Goal: Information Seeking & Learning: Learn about a topic

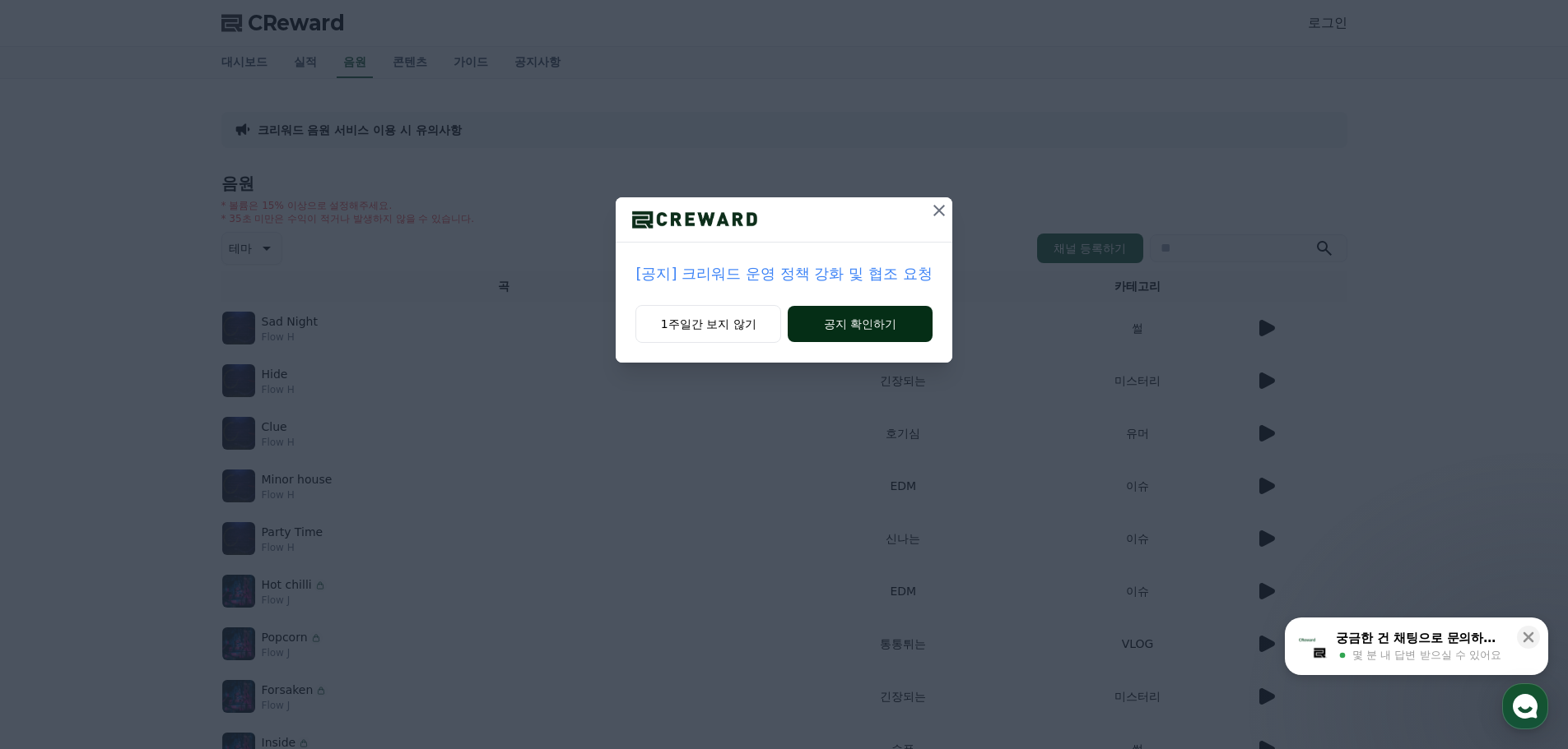
click at [872, 328] on button "공지 확인하기" at bounding box center [859, 324] width 144 height 36
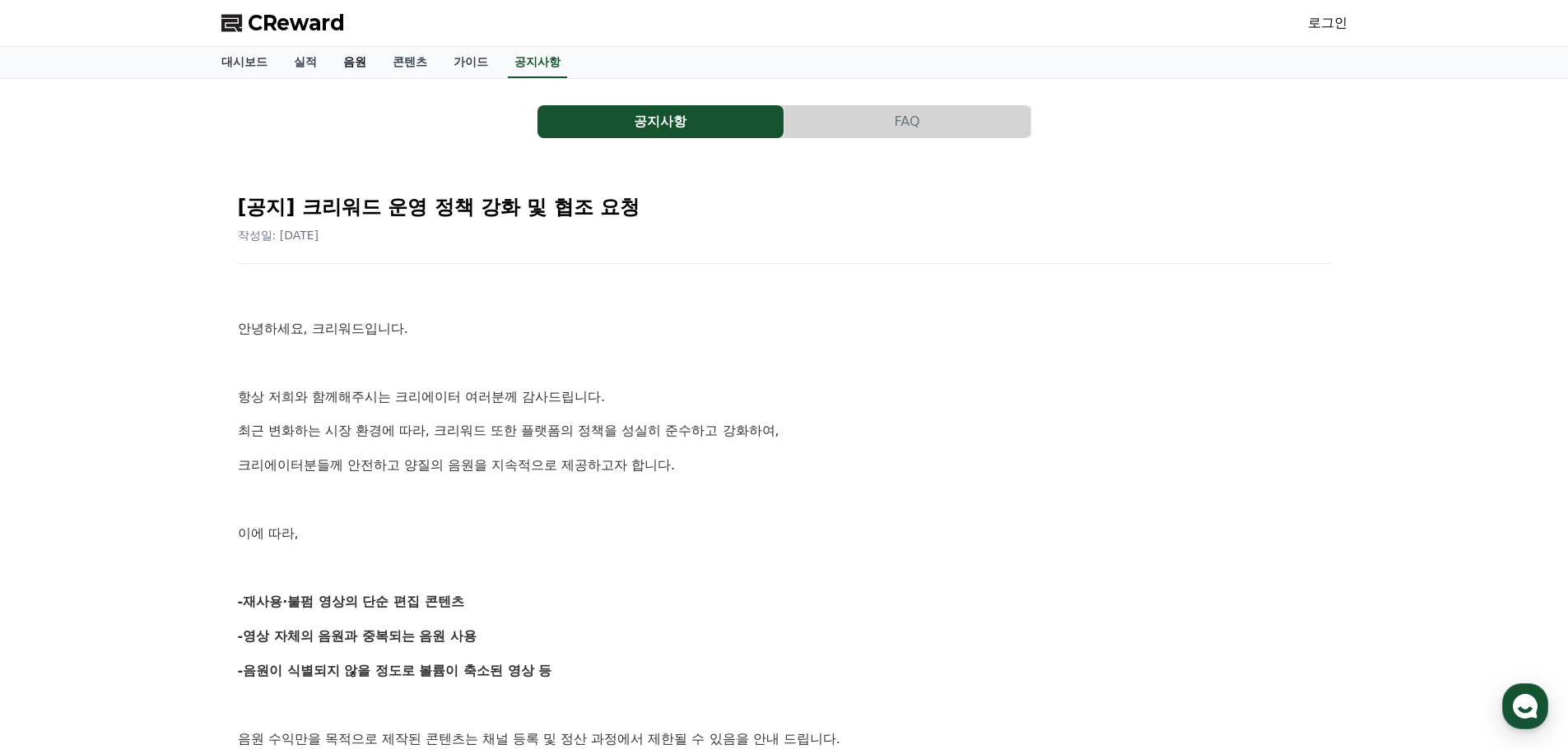
click at [356, 64] on link "음원" at bounding box center [355, 63] width 49 height 31
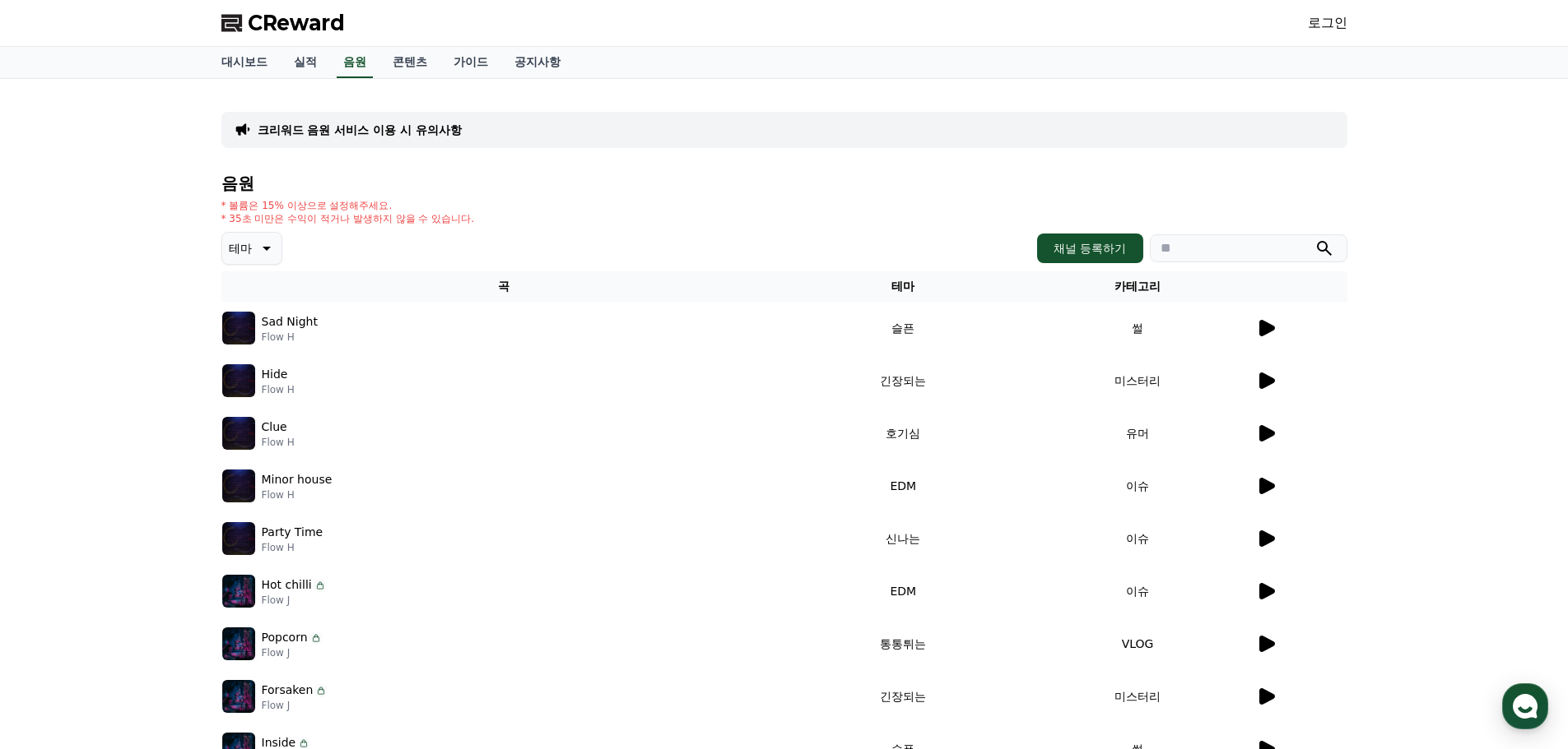
click at [1268, 327] on icon at bounding box center [1267, 328] width 16 height 16
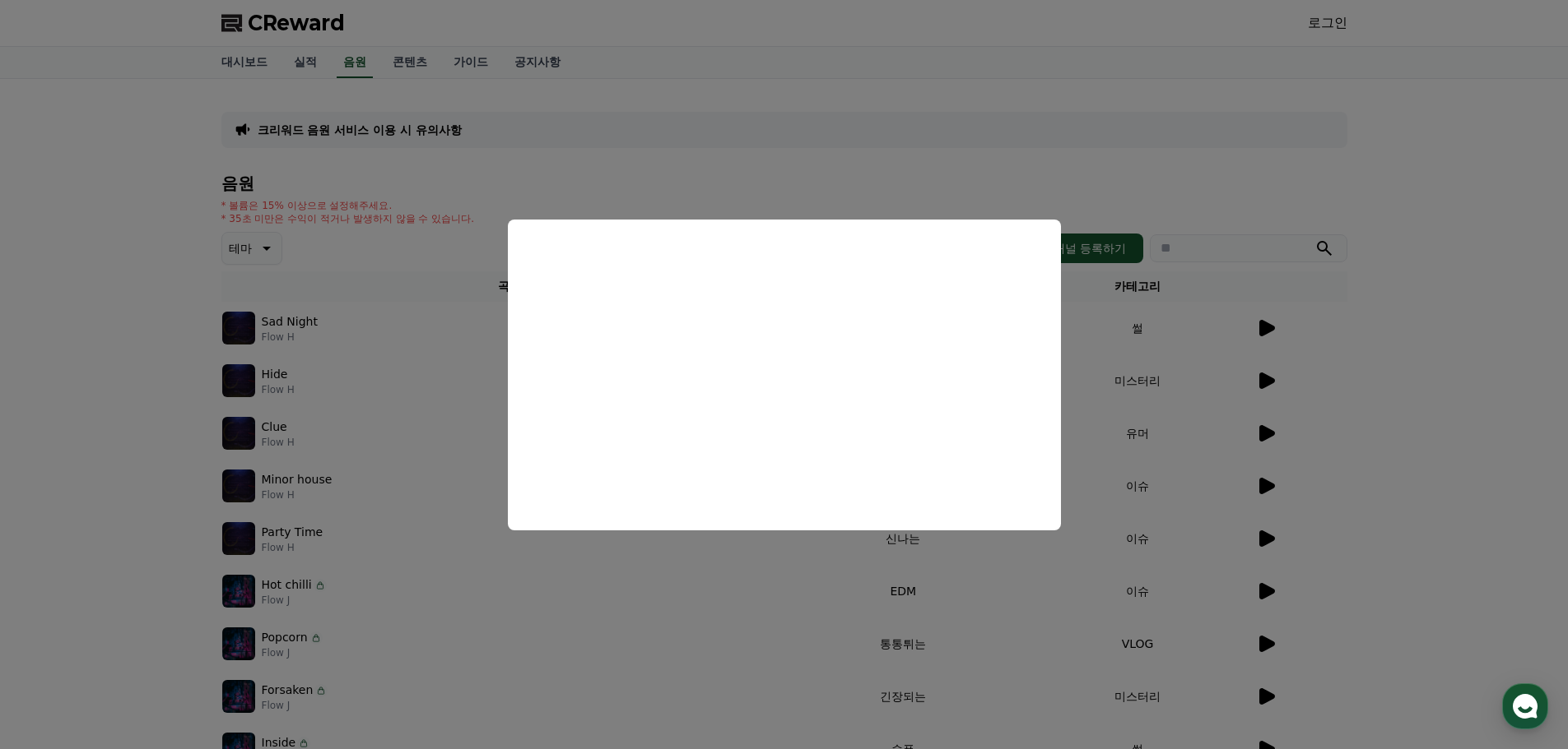
click at [1433, 388] on button "close modal" at bounding box center [784, 374] width 1568 height 749
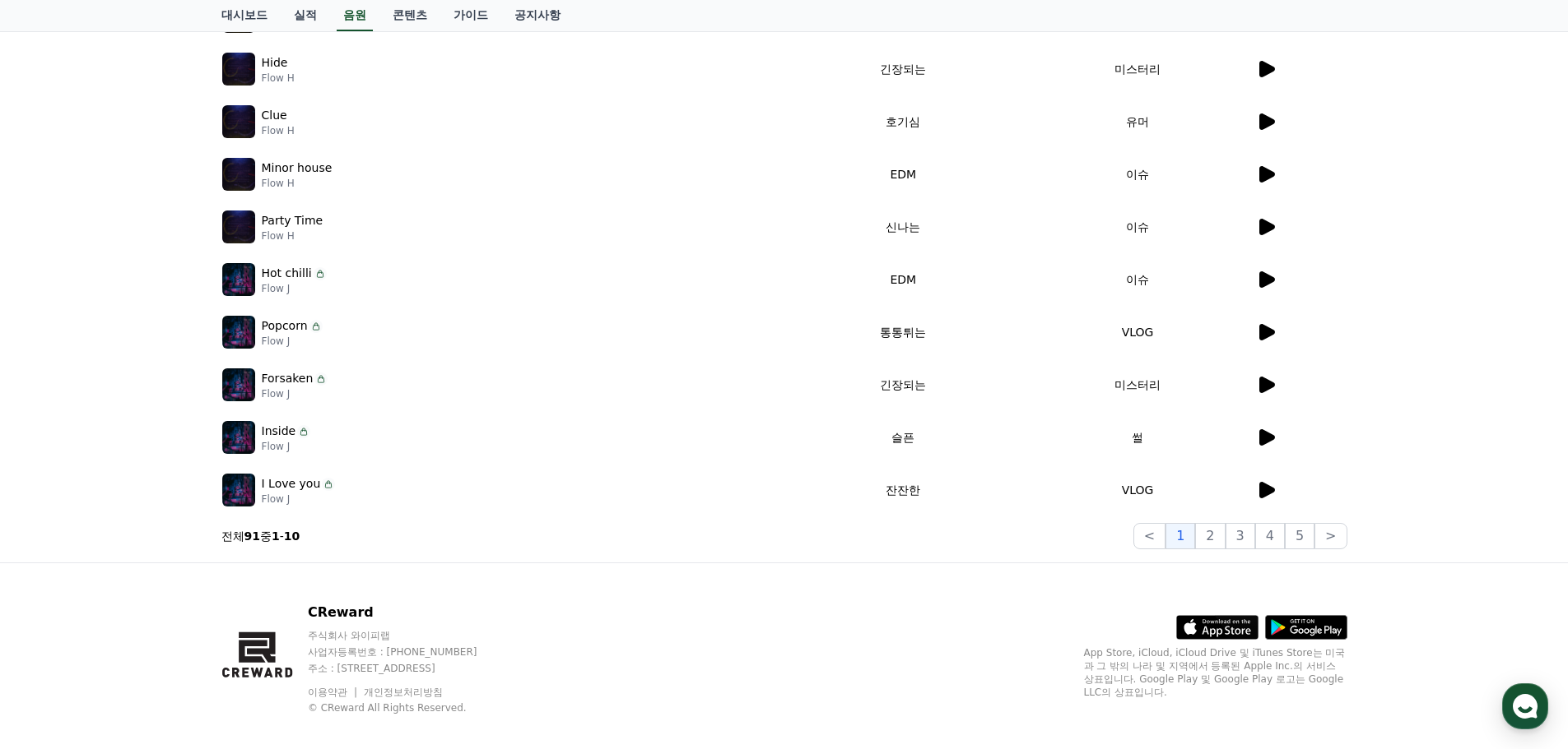
scroll to position [330, 0]
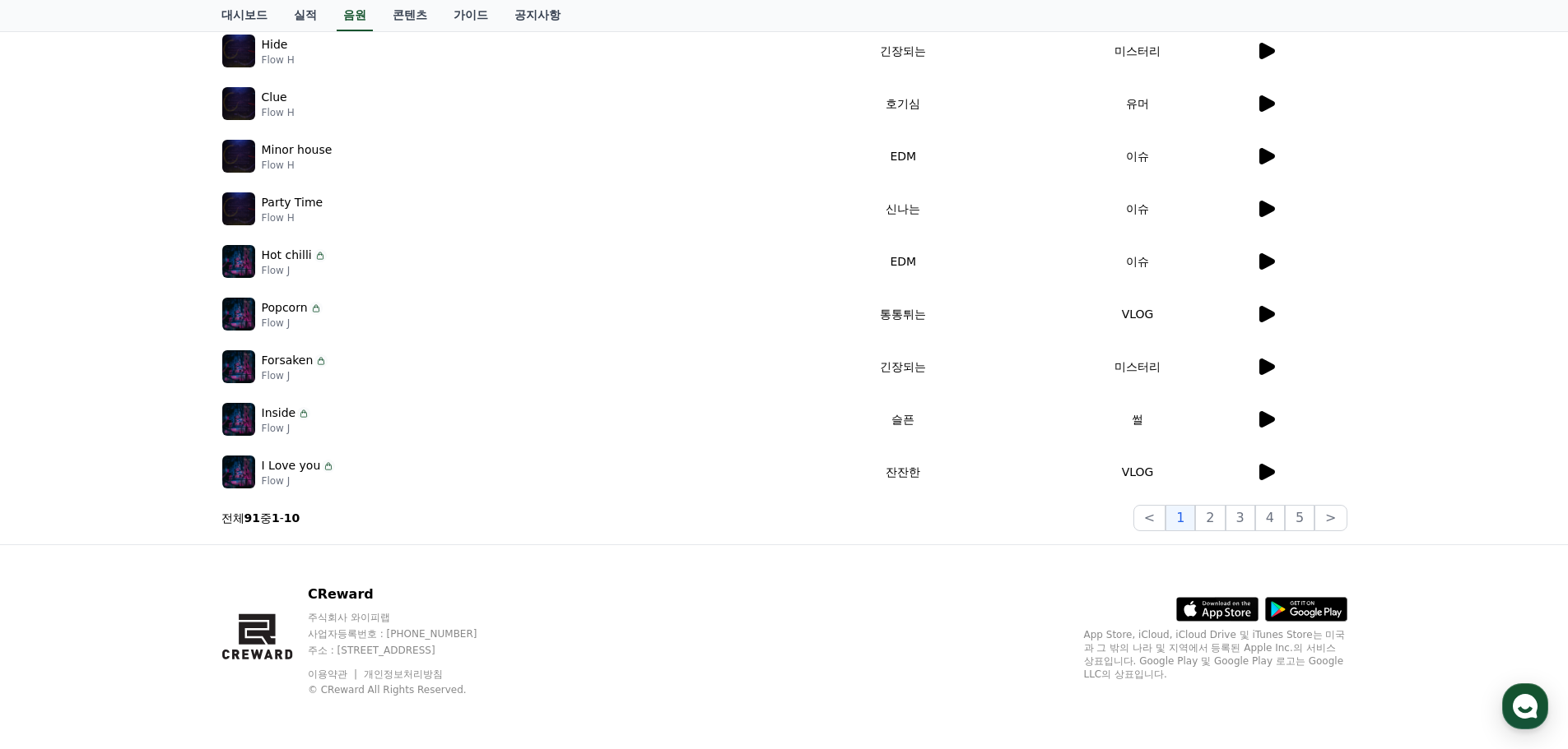
click at [1267, 472] on icon at bounding box center [1267, 472] width 16 height 16
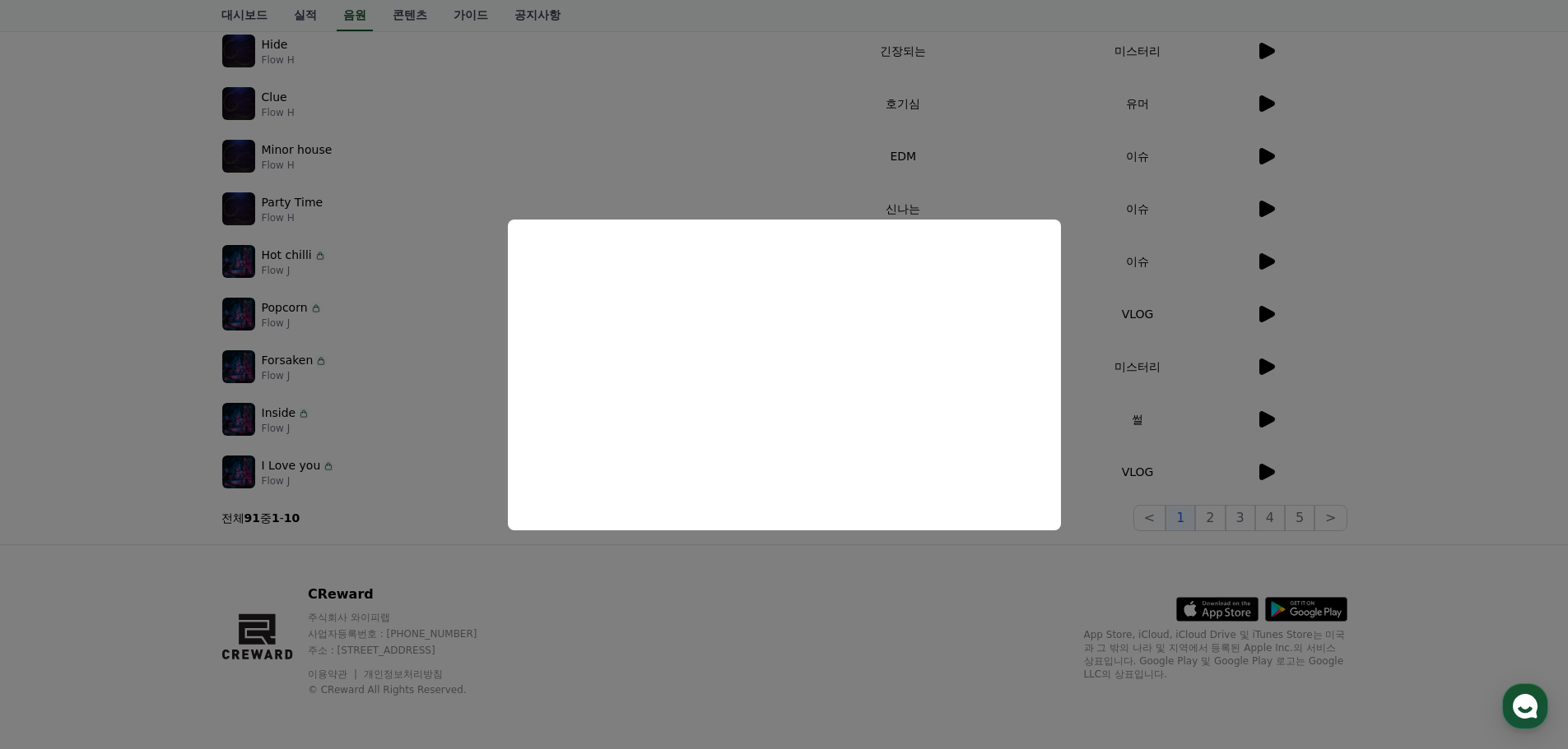
click at [1337, 383] on button "close modal" at bounding box center [784, 374] width 1568 height 749
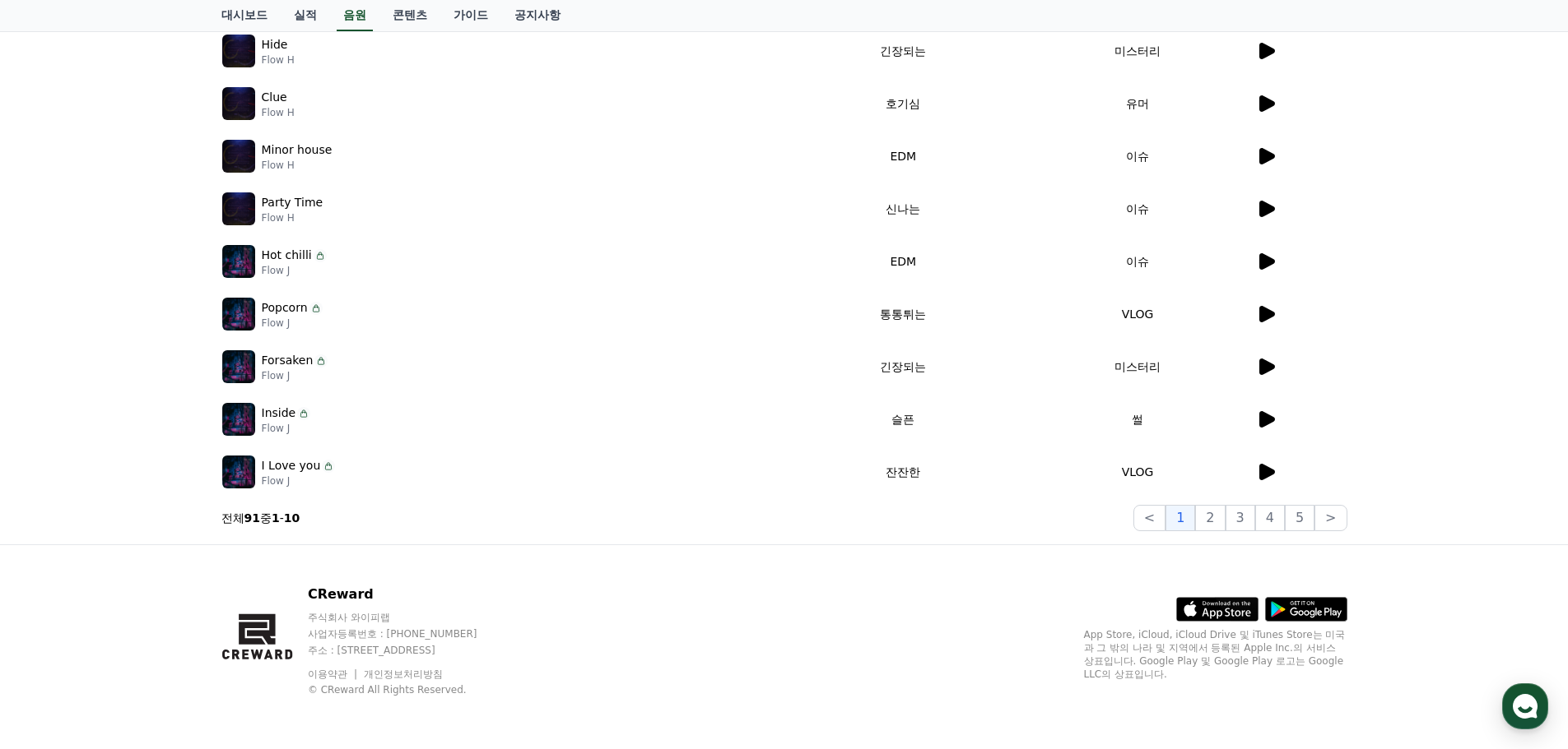
click at [1262, 419] on icon at bounding box center [1267, 420] width 16 height 16
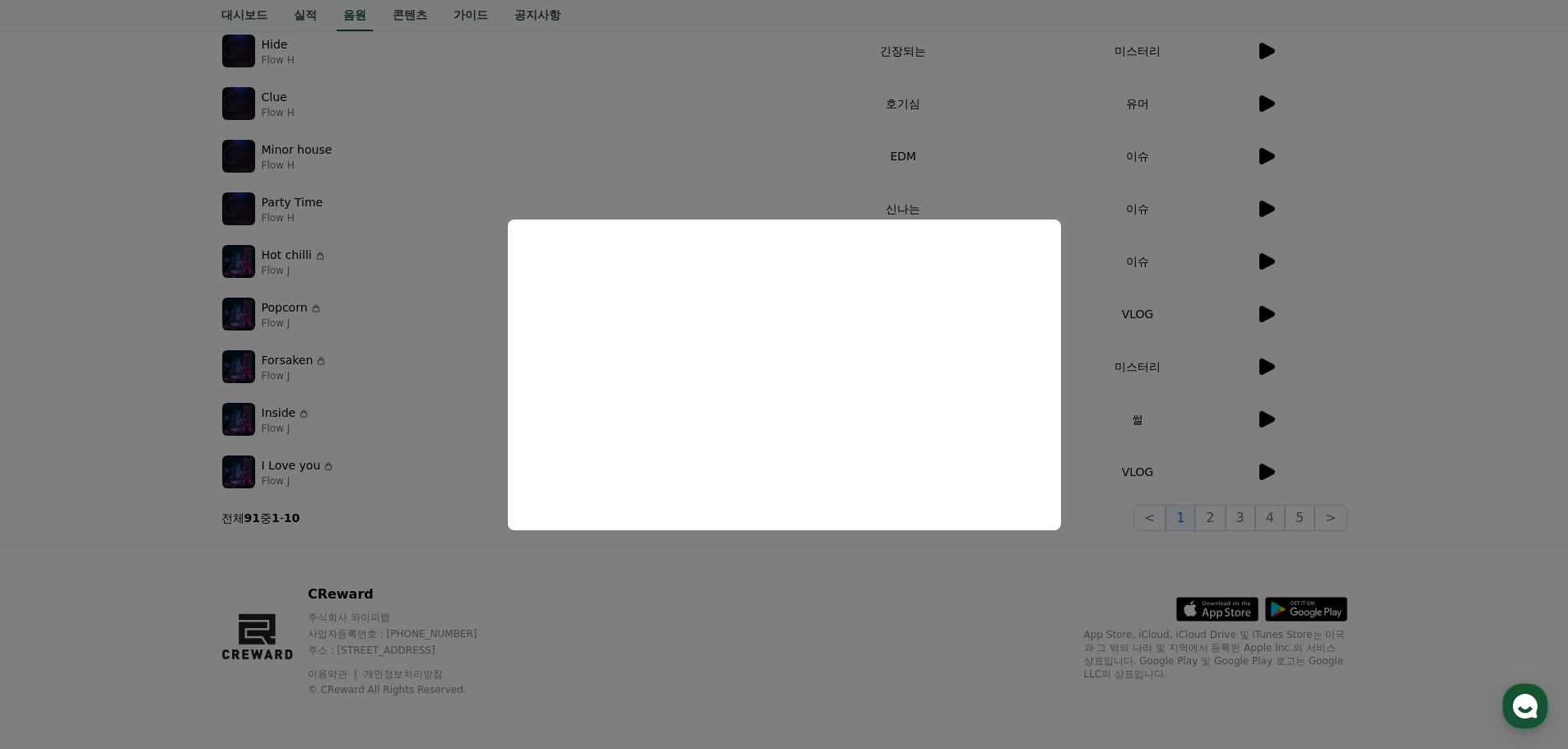
click at [1372, 359] on button "close modal" at bounding box center [784, 374] width 1568 height 749
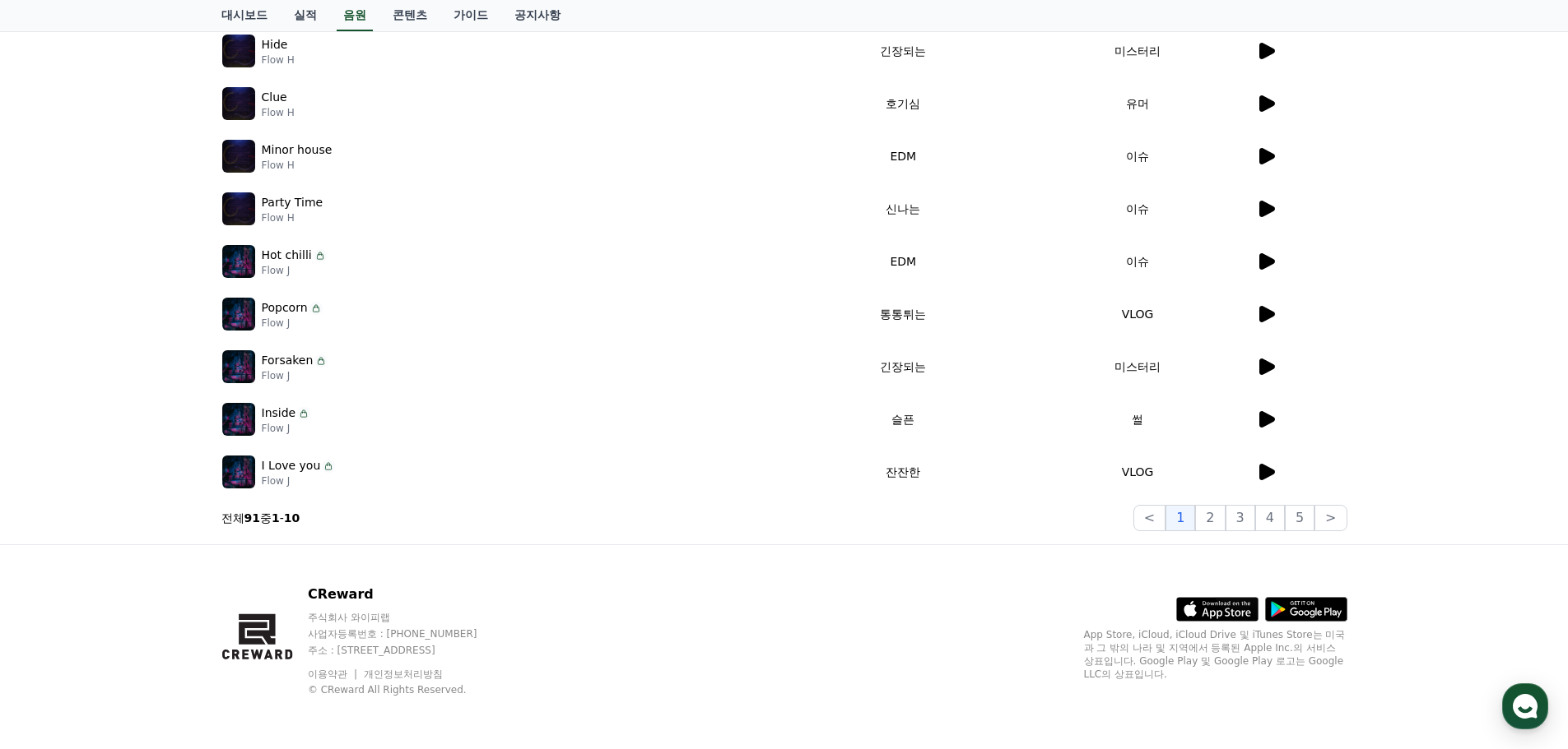
click at [1270, 268] on icon at bounding box center [1266, 262] width 20 height 20
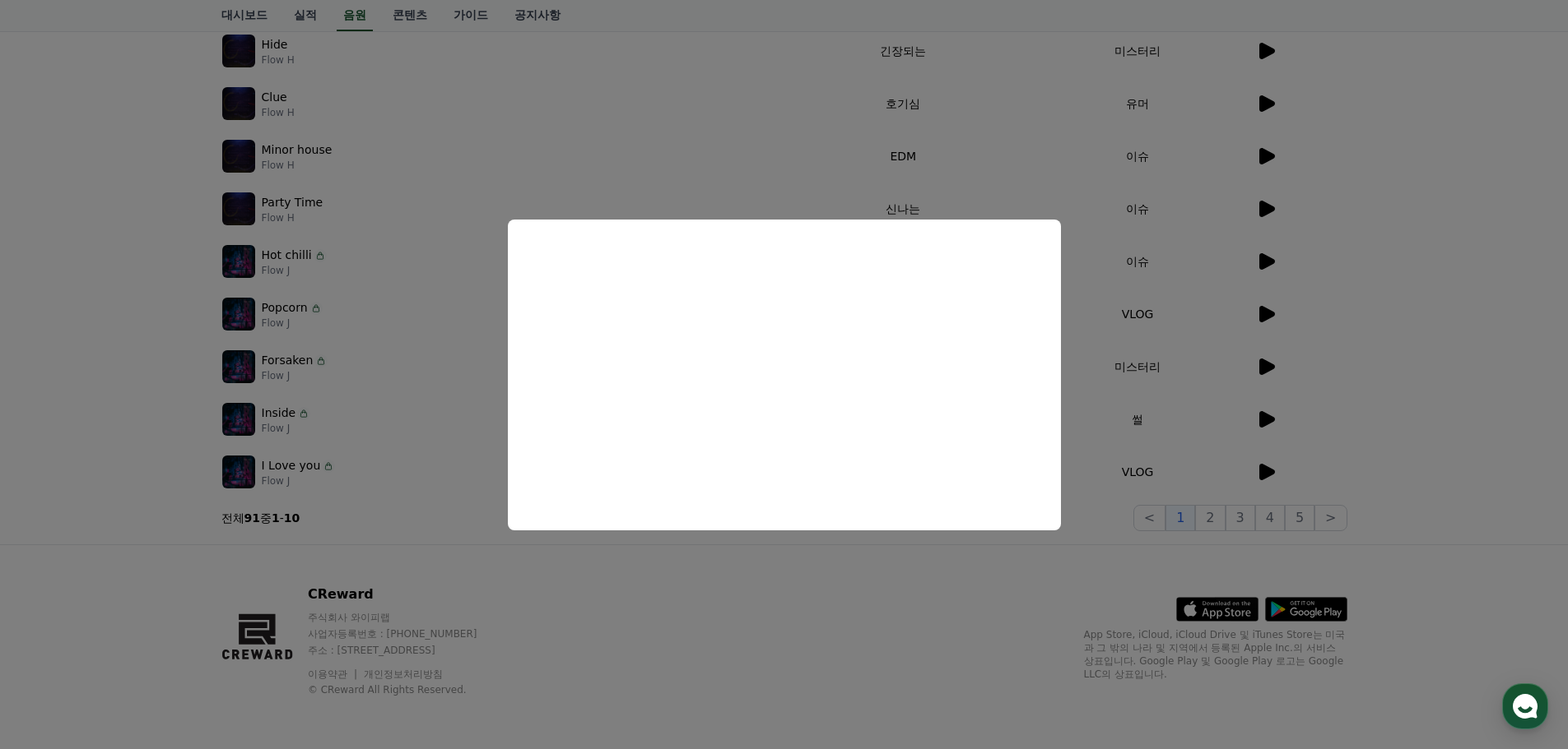
click at [1360, 379] on button "close modal" at bounding box center [784, 374] width 1568 height 749
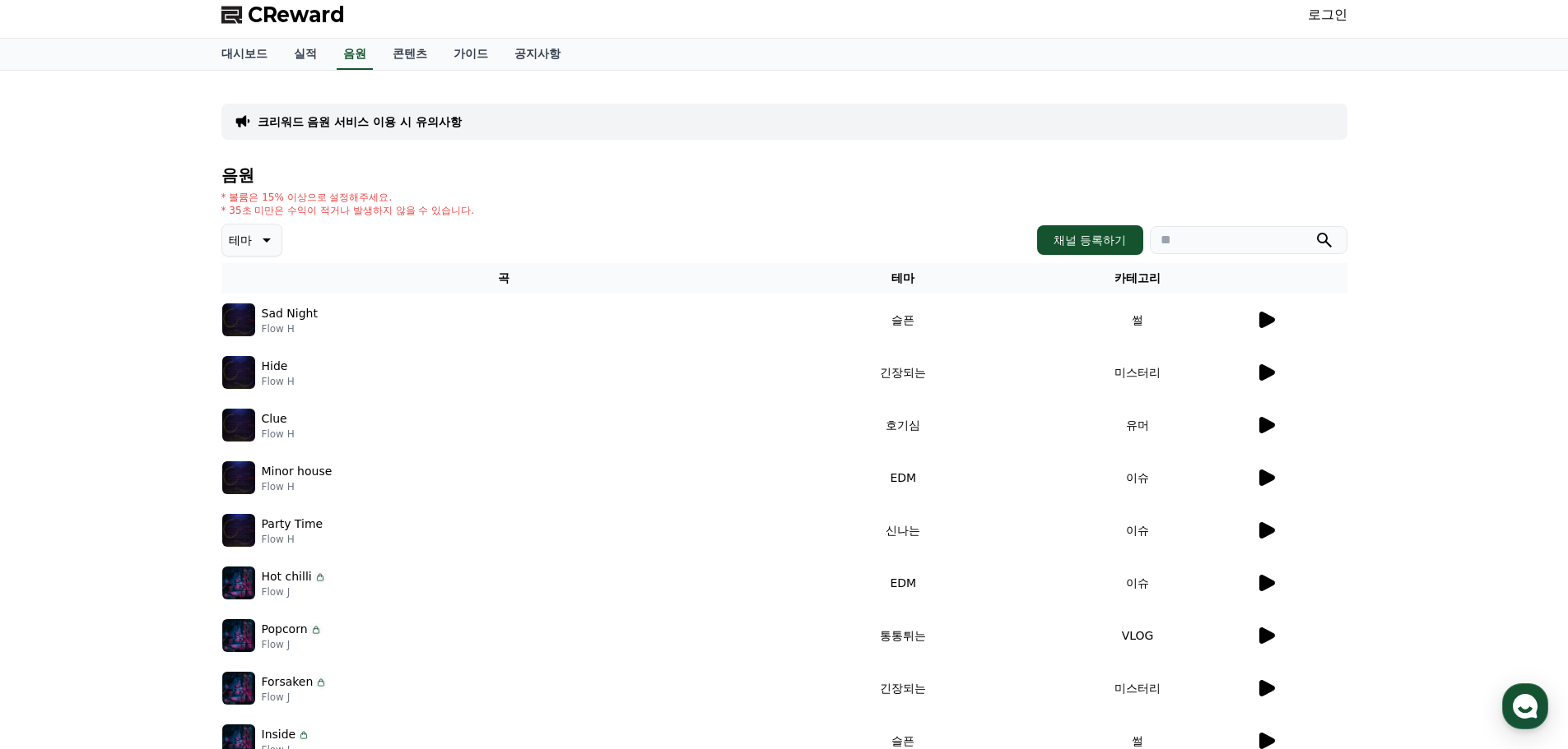
scroll to position [0, 0]
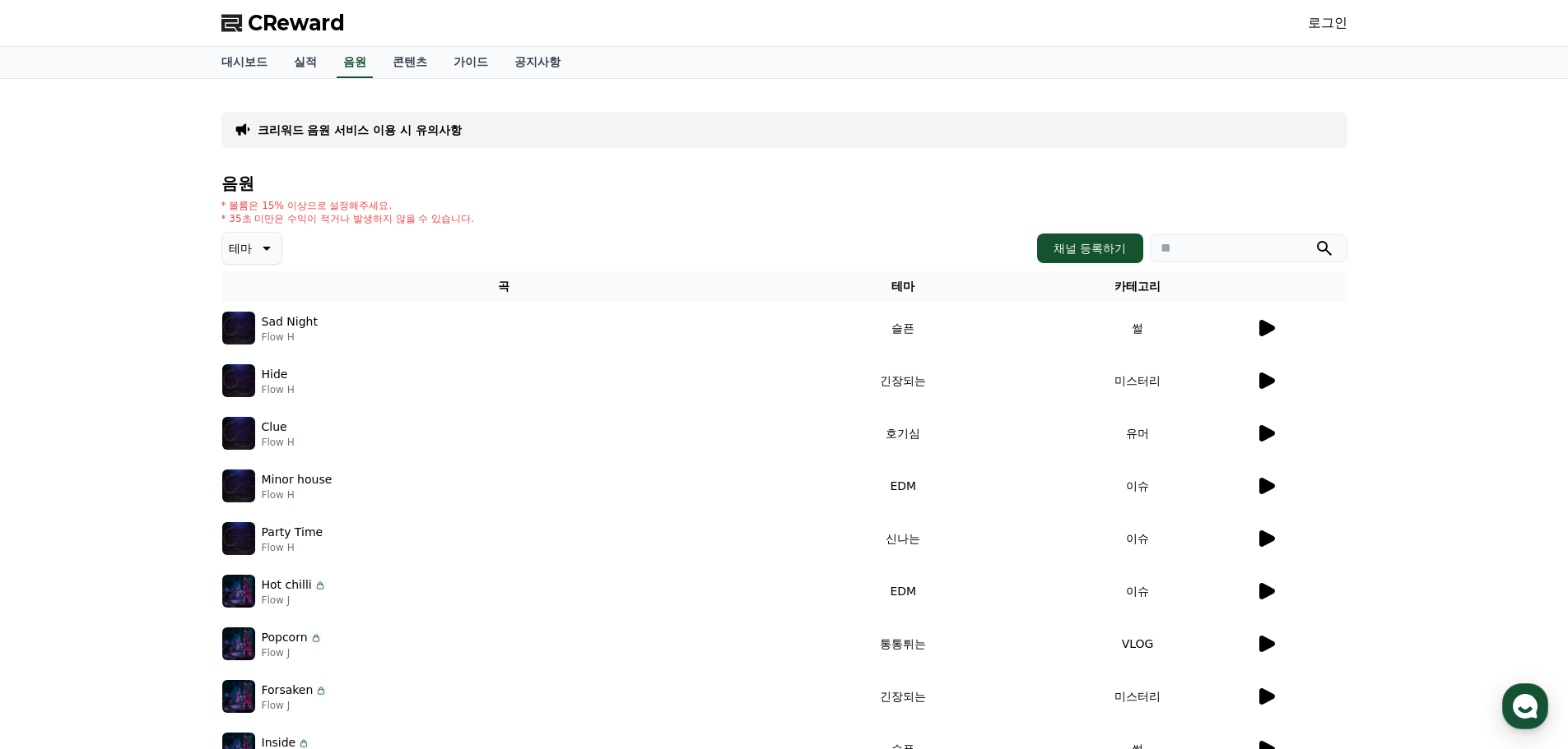
click at [1267, 381] on icon at bounding box center [1267, 381] width 16 height 16
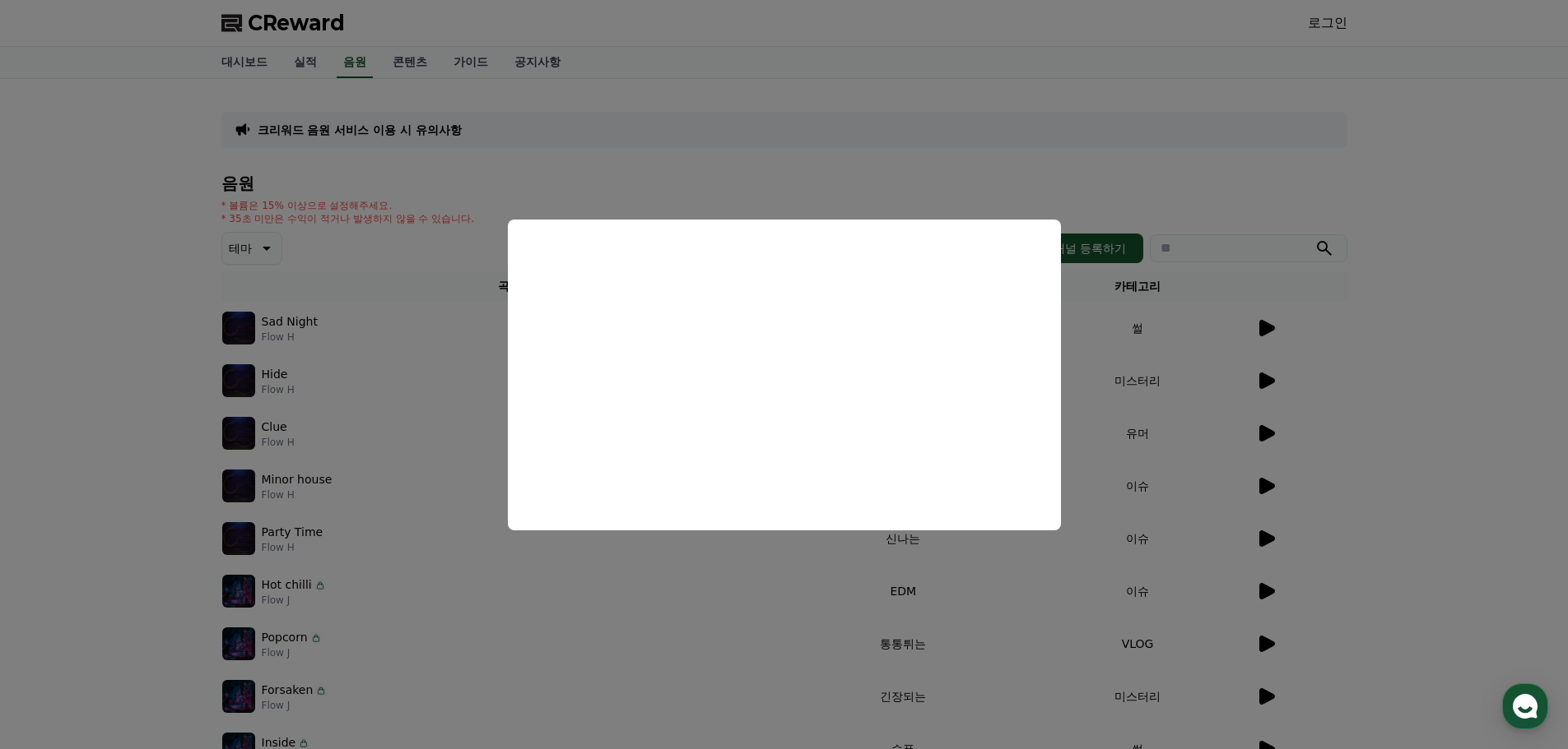
click at [1430, 175] on button "close modal" at bounding box center [784, 374] width 1568 height 749
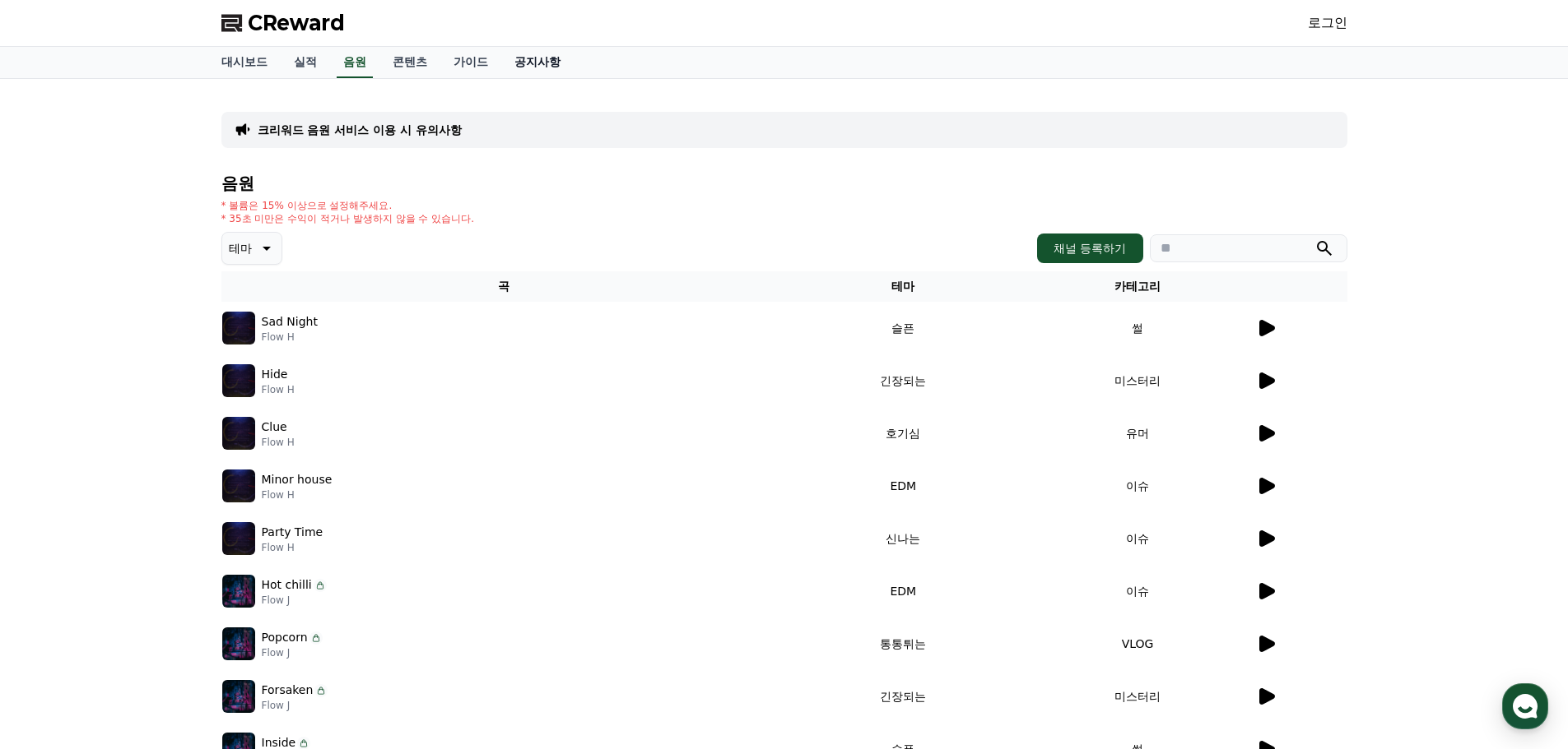
click at [536, 63] on link "공지사항" at bounding box center [538, 63] width 72 height 31
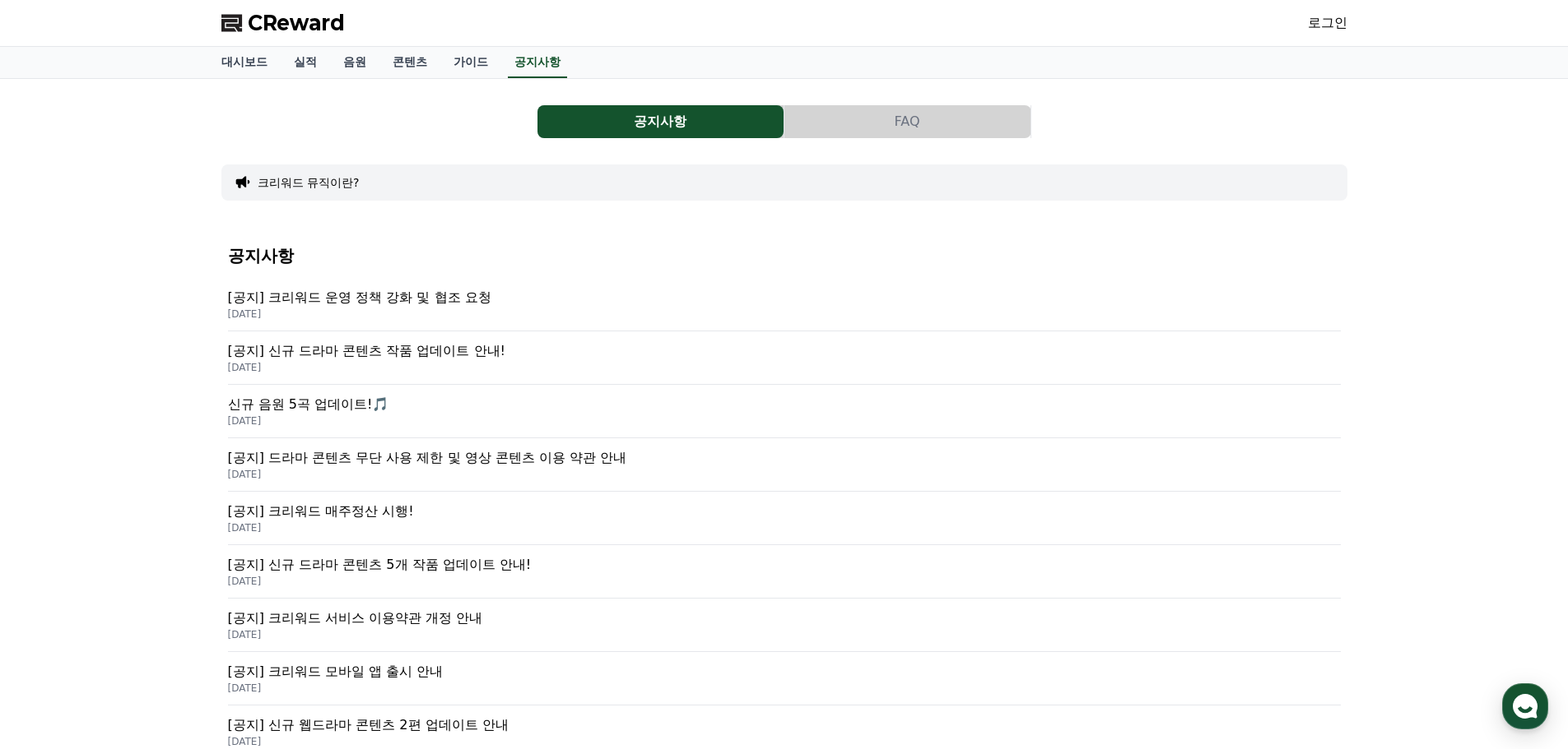
click at [449, 300] on p "[공지] 크리워드 운영 정책 강화 및 협조 요청" at bounding box center [784, 298] width 1113 height 20
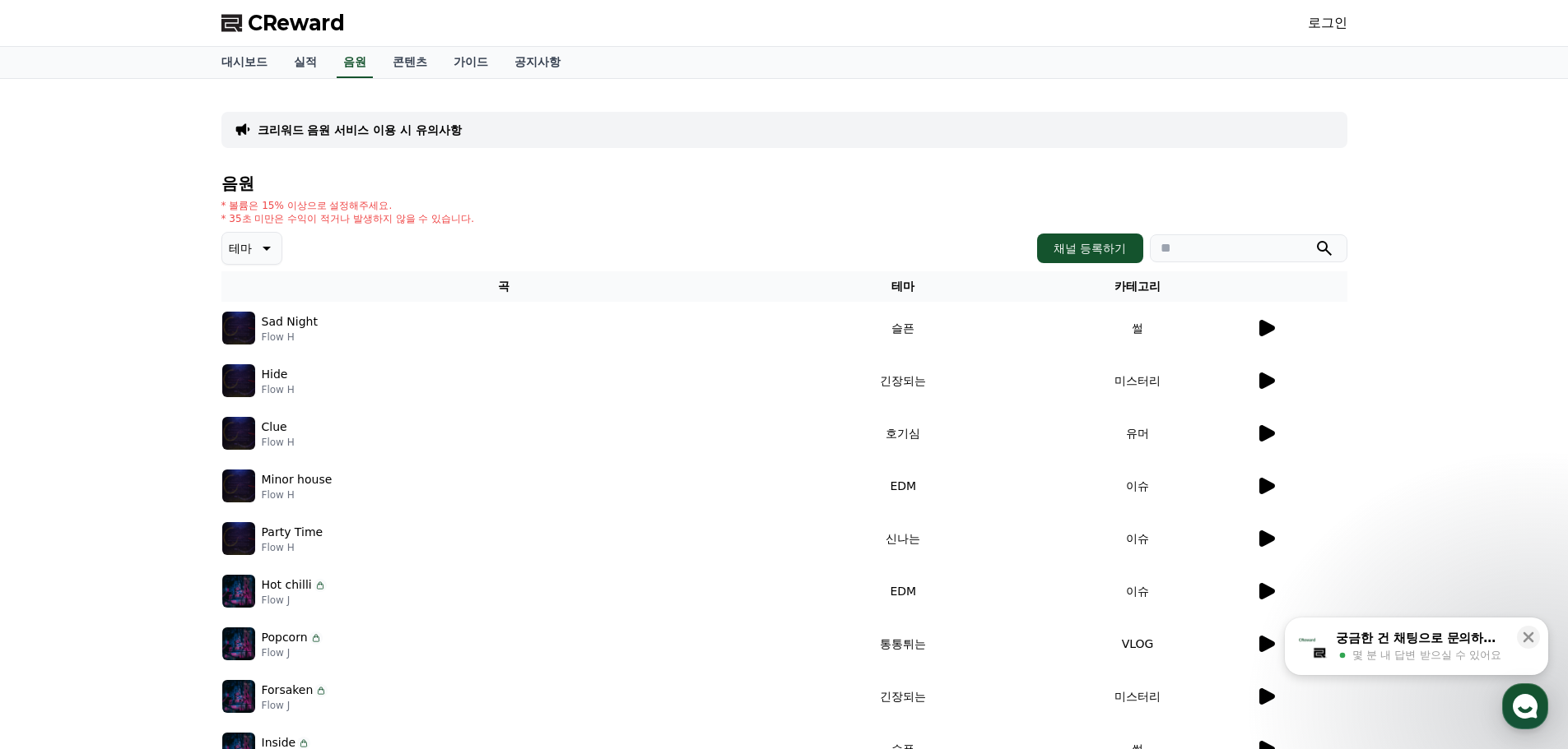
click at [1259, 328] on icon at bounding box center [1267, 328] width 16 height 16
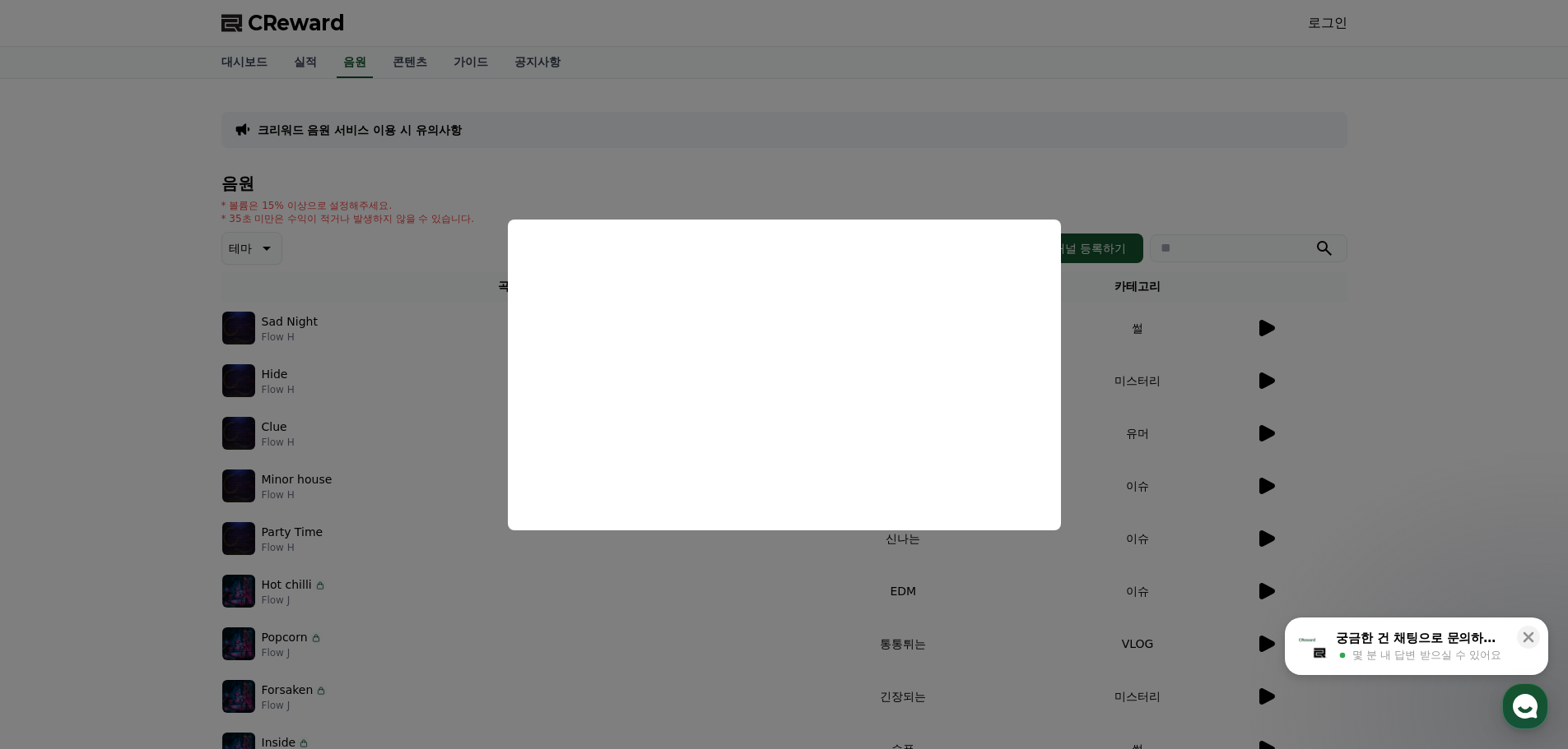
click at [369, 226] on button "close modal" at bounding box center [784, 374] width 1568 height 749
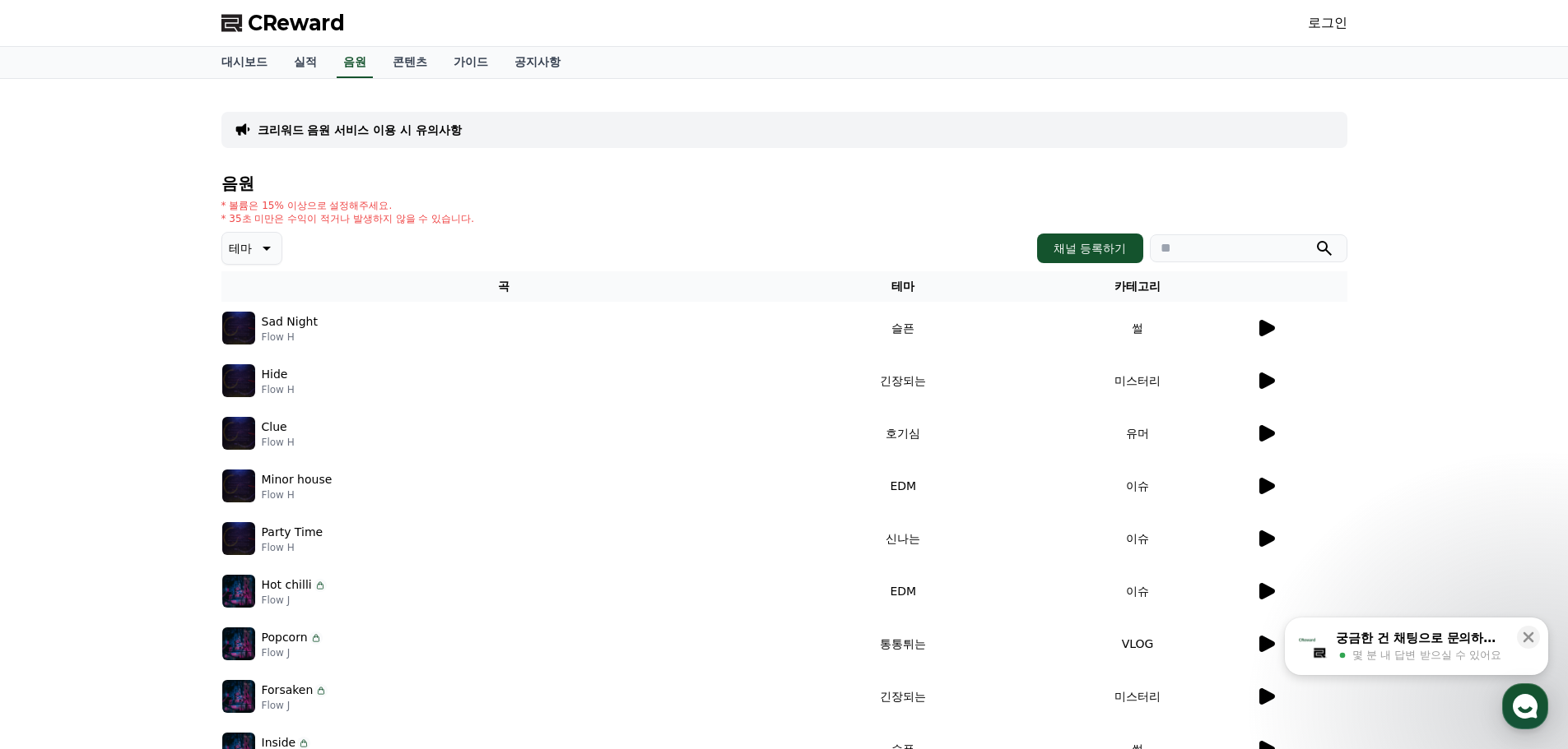
click at [268, 254] on icon at bounding box center [265, 249] width 20 height 20
click at [516, 231] on div "음원 * 볼륨은 15% 이상으로 설정해주세요. * 35초 미만은 수익이 적거나 발생하지 않을 수 있습니다. 테마 테마 전체 환상적인 호기심 어…" at bounding box center [784, 518] width 1126 height 686
click at [260, 333] on button "환상적인" at bounding box center [254, 335] width 59 height 36
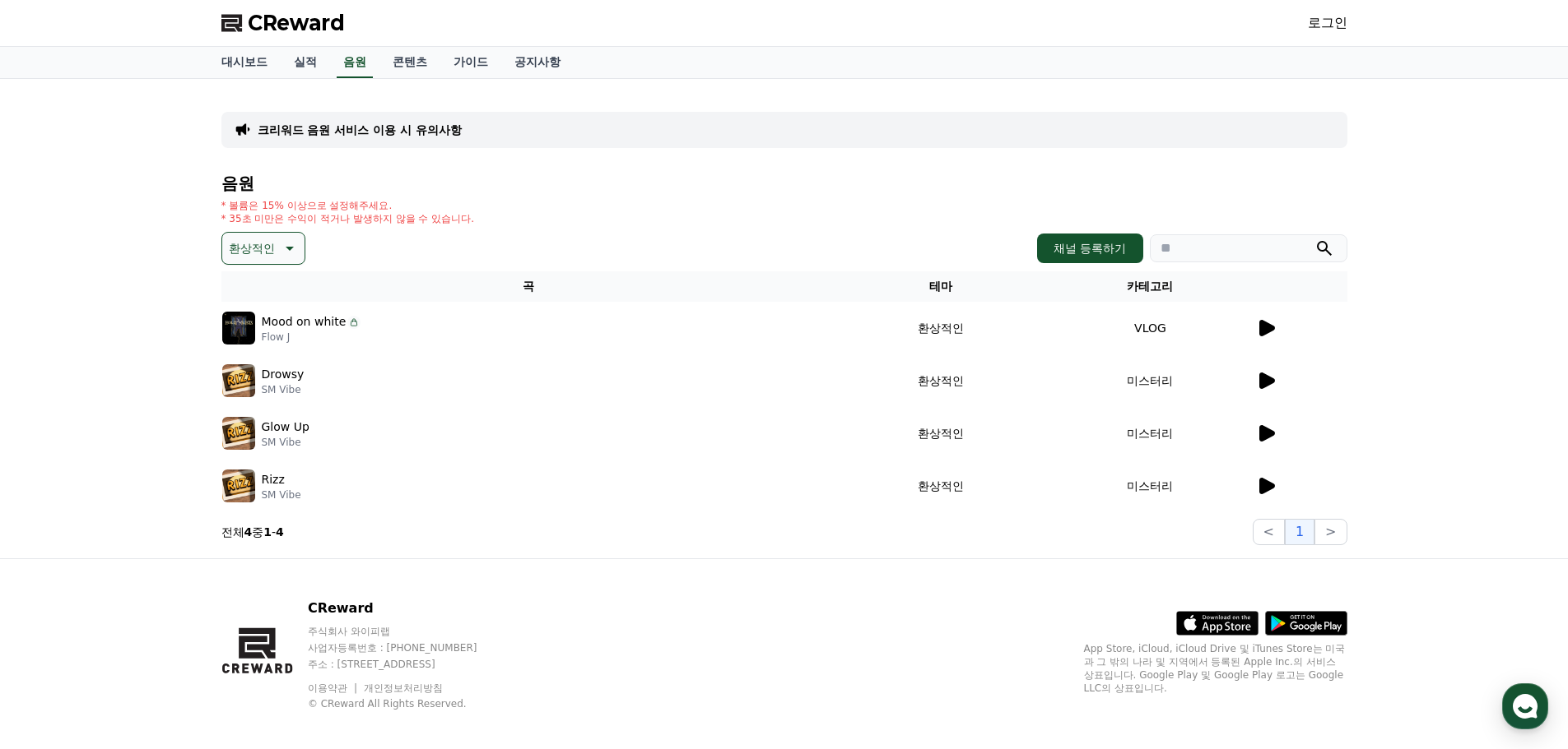
click at [273, 373] on p "Drowsy" at bounding box center [283, 374] width 43 height 17
click at [231, 375] on img at bounding box center [239, 381] width 33 height 33
click at [394, 416] on tbody "Mood on white Flow J 환상적인 VLOG Drowsy SM Vibe 환상적인 미스터리 Glow Up SM Vibe 환상적인 미스…" at bounding box center [784, 407] width 1126 height 211
click at [927, 491] on td "환상적인" at bounding box center [940, 486] width 209 height 53
click at [472, 63] on link "가이드" at bounding box center [471, 63] width 61 height 31
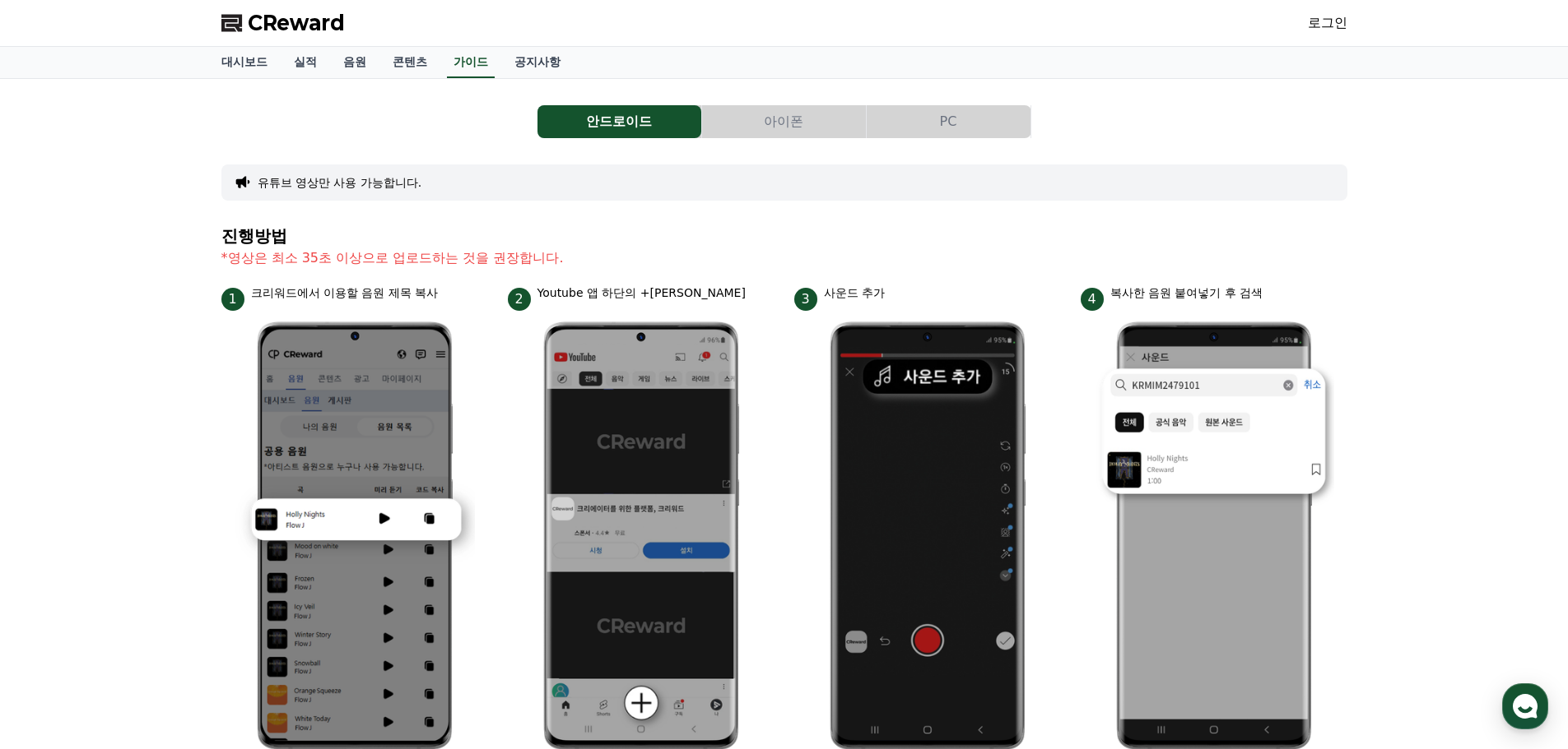
click at [944, 123] on button "PC" at bounding box center [948, 122] width 164 height 33
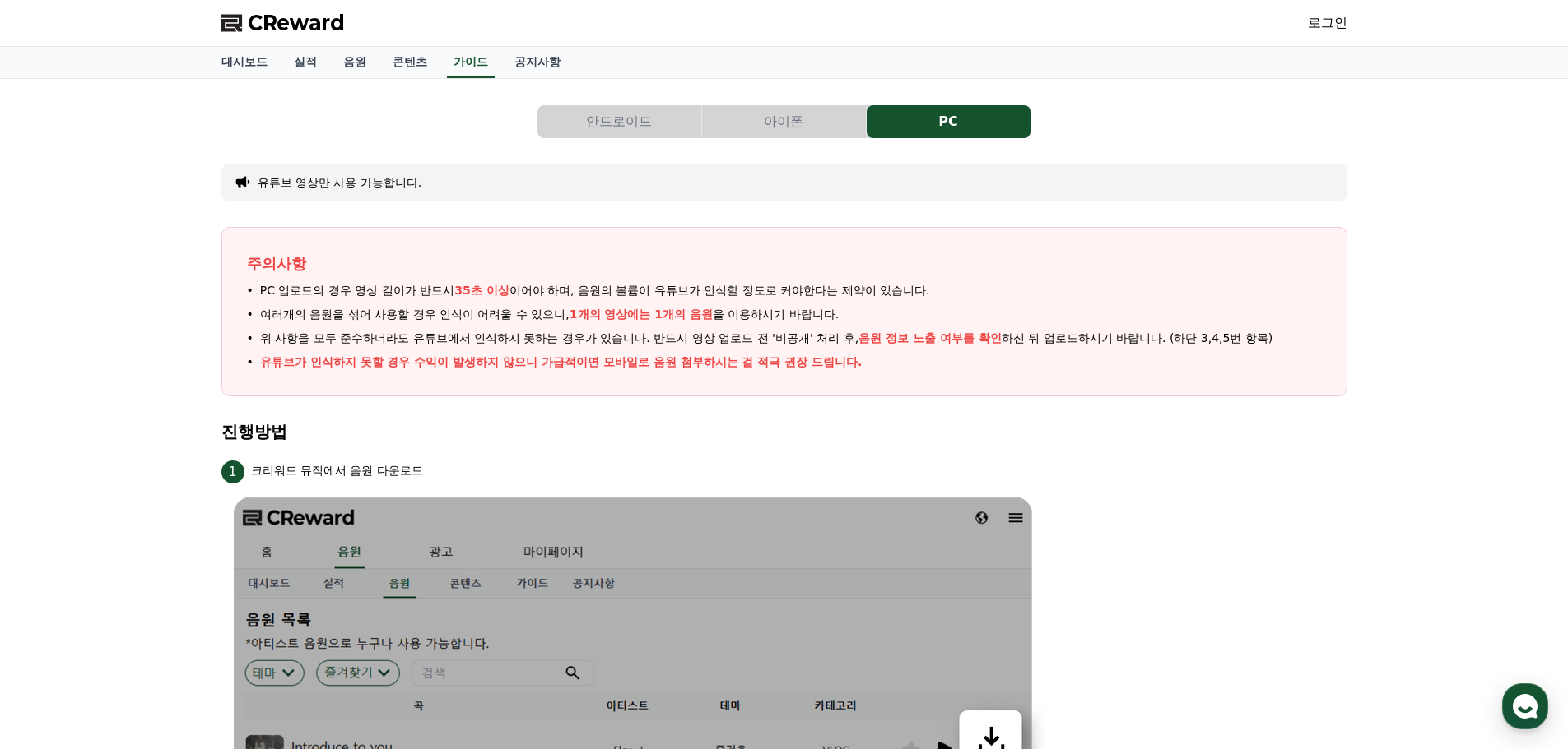
click at [650, 119] on button "안드로이드" at bounding box center [619, 122] width 164 height 33
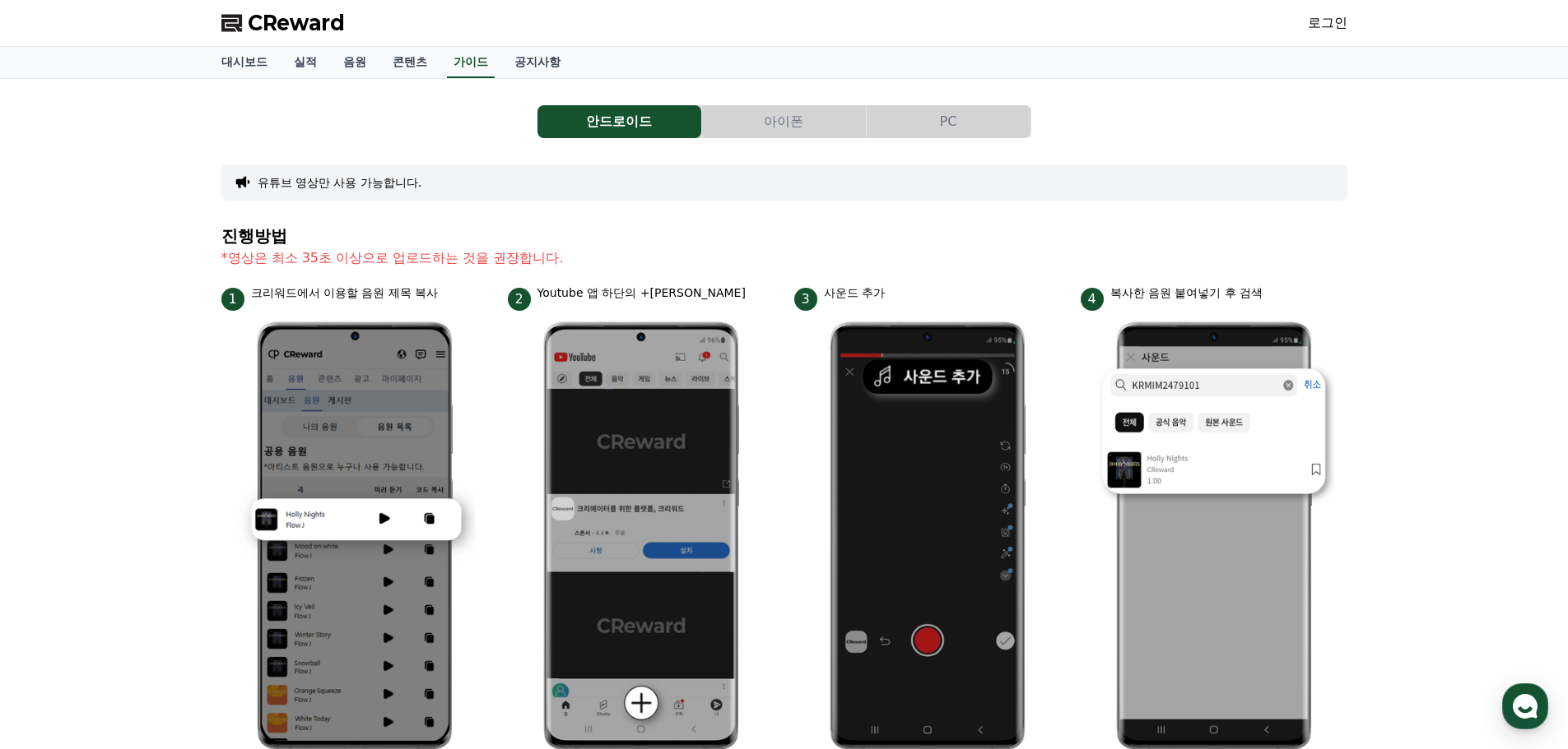
click at [796, 123] on button "아이폰" at bounding box center [783, 122] width 164 height 33
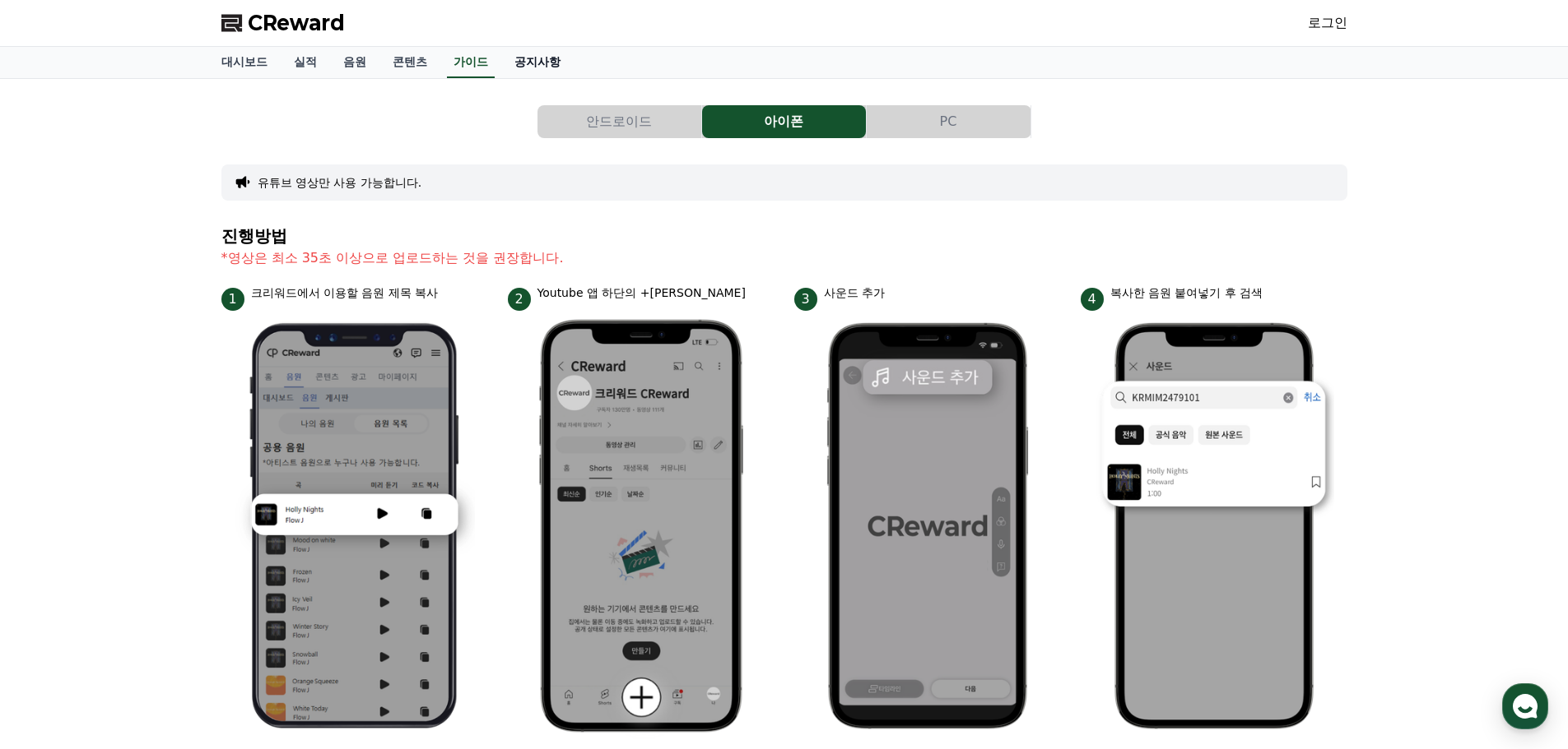
click at [545, 63] on link "공지사항" at bounding box center [538, 63] width 72 height 31
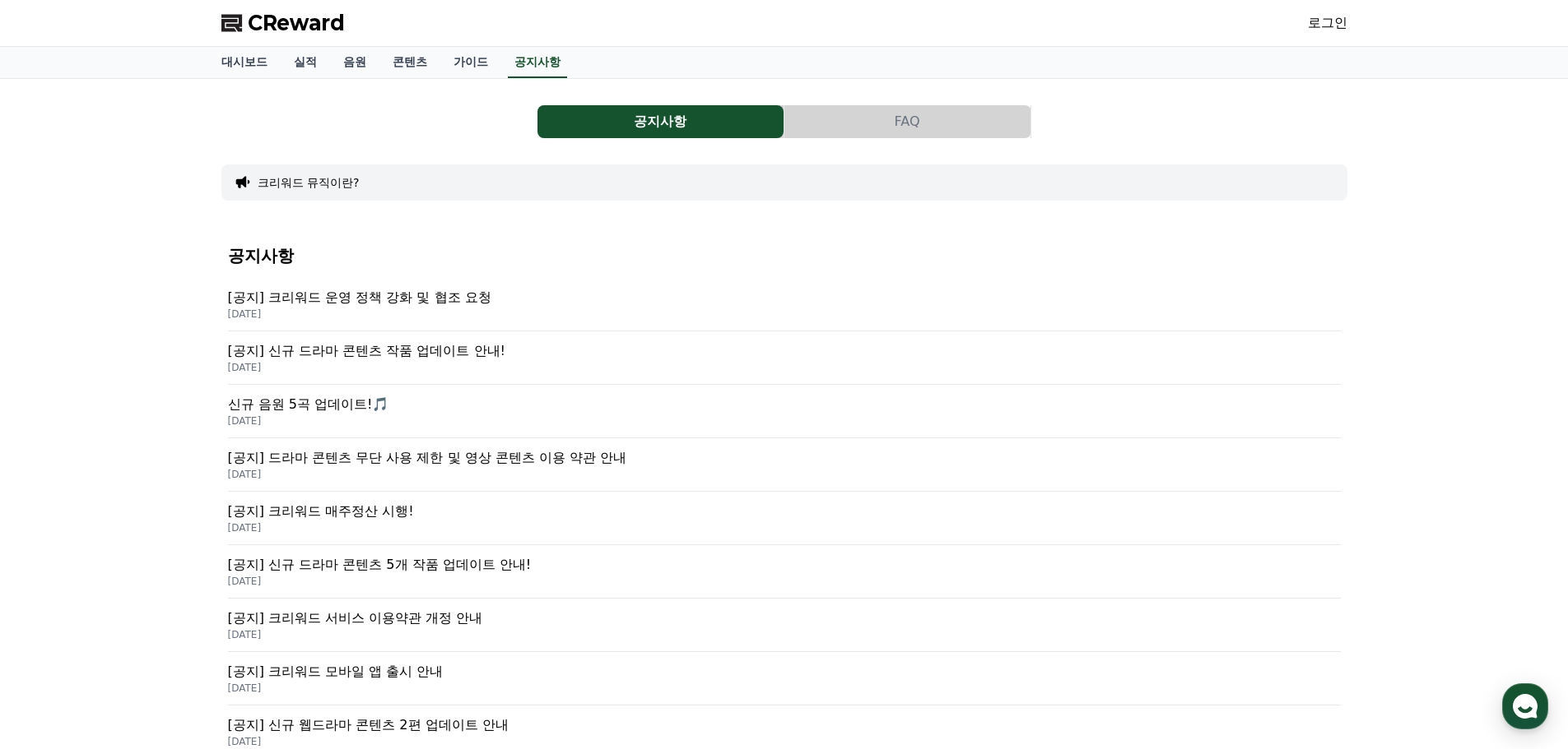
click at [451, 300] on p "[공지] 크리워드 운영 정책 강화 및 협조 요청" at bounding box center [784, 298] width 1113 height 20
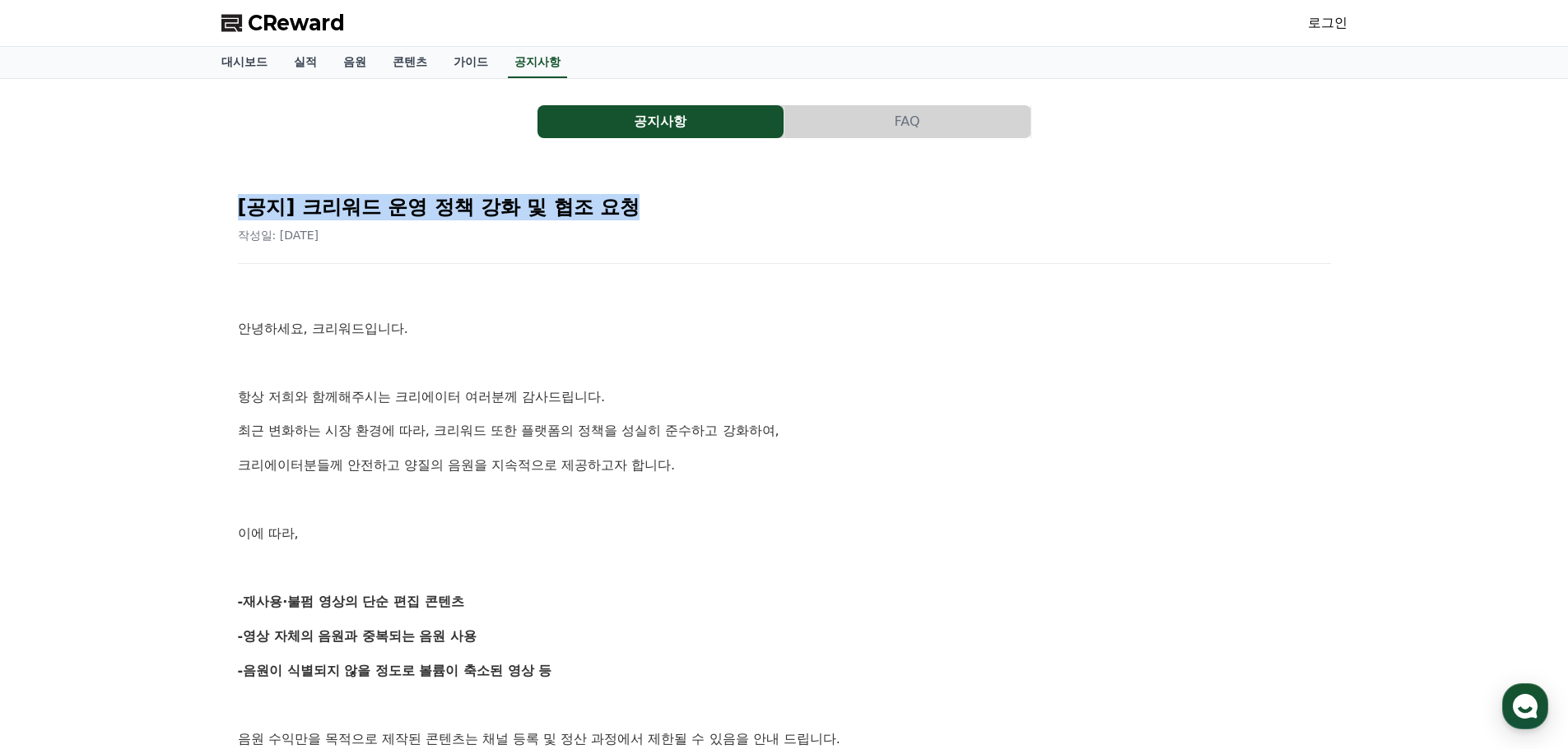
drag, startPoint x: 229, startPoint y: 208, endPoint x: 646, endPoint y: 213, distance: 417.0
drag, startPoint x: 360, startPoint y: 247, endPoint x: 225, endPoint y: 207, distance: 140.8
click at [365, 233] on div "작성일: [DATE]" at bounding box center [784, 235] width 1093 height 16
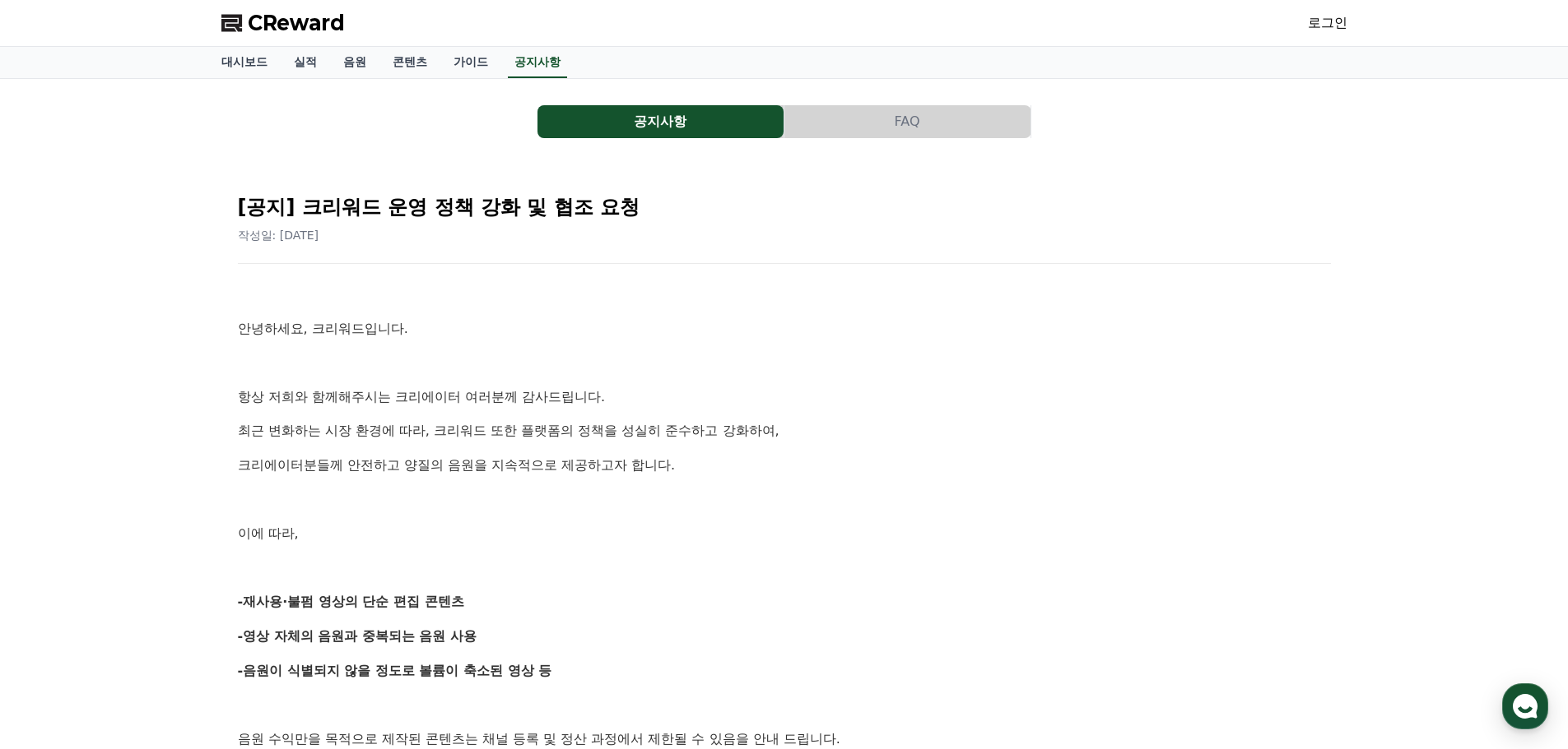
drag, startPoint x: 461, startPoint y: 231, endPoint x: 213, endPoint y: 204, distance: 249.5
click at [213, 204] on div "공지사항 FAQ [공지] 크리워드 운영 정책 강화 및 협조 요청 작성일: [DATE] 안녕하세요, 크리워드입니다. 항상 저희와 함께해주시는 크…" at bounding box center [784, 744] width 1152 height 1331
click at [884, 125] on button "FAQ" at bounding box center [907, 122] width 246 height 33
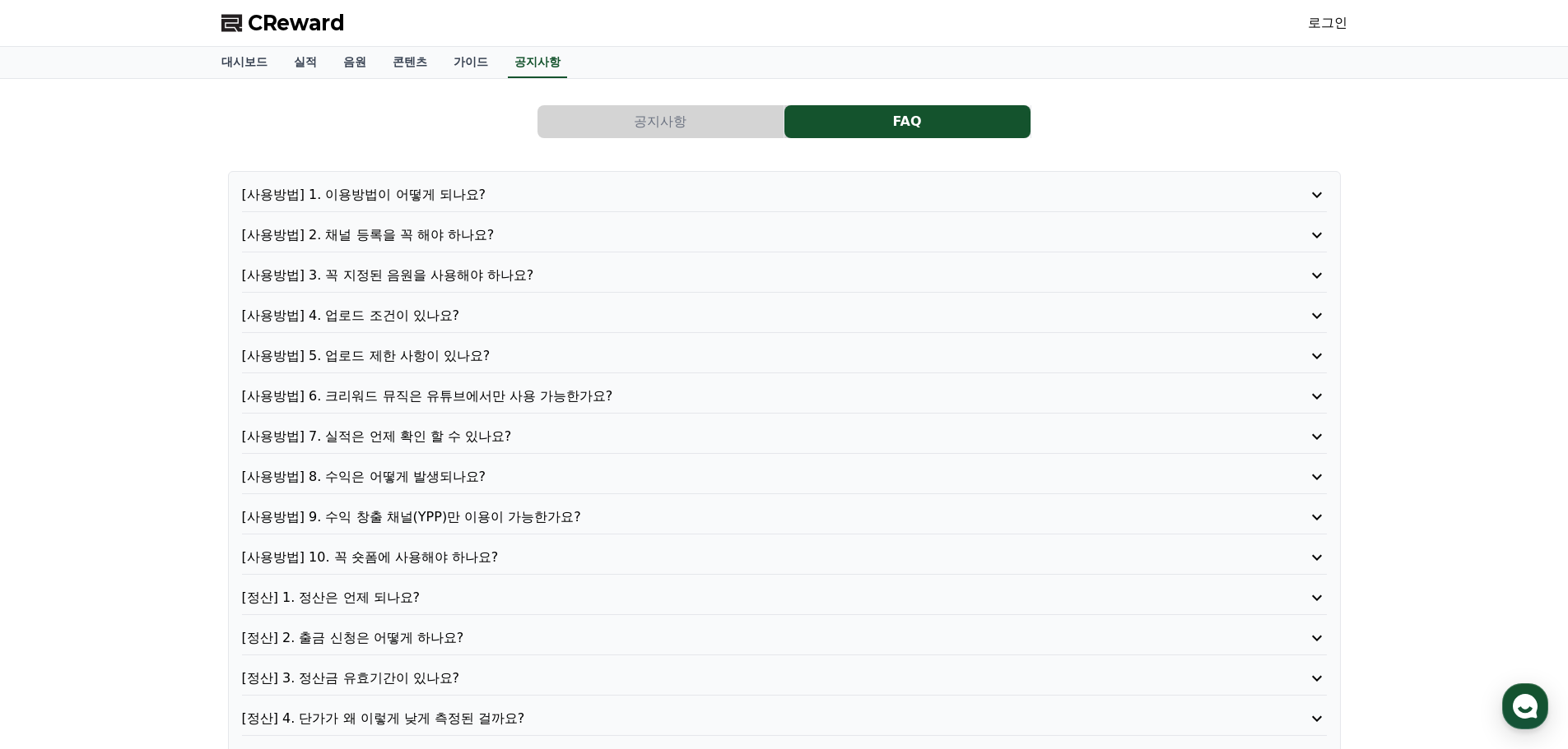
click at [677, 127] on button "공지사항" at bounding box center [660, 122] width 246 height 33
